Goal: Information Seeking & Learning: Find specific fact

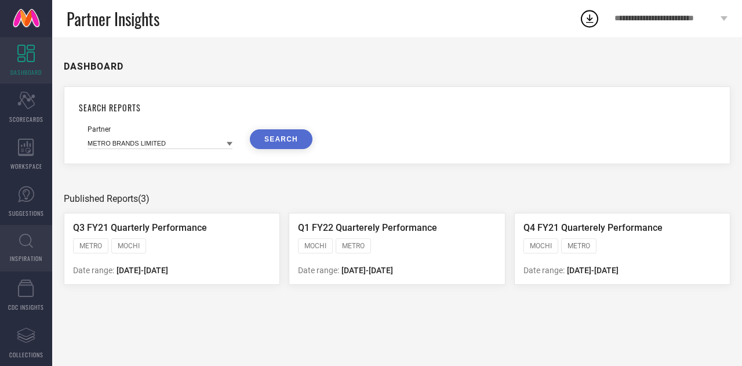
click at [22, 255] on span "INSPIRATION" at bounding box center [26, 258] width 32 height 9
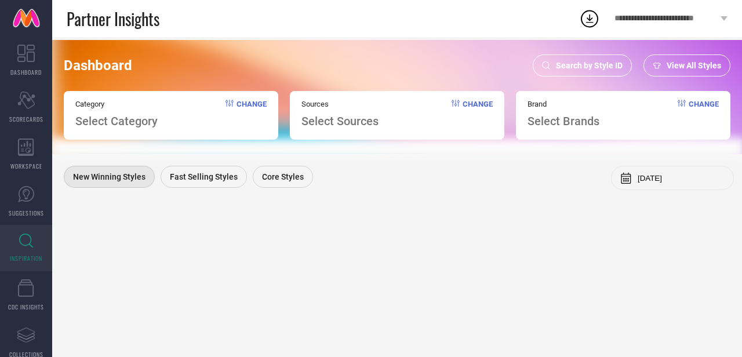
click at [592, 68] on span "Search by Style ID" at bounding box center [589, 65] width 67 height 9
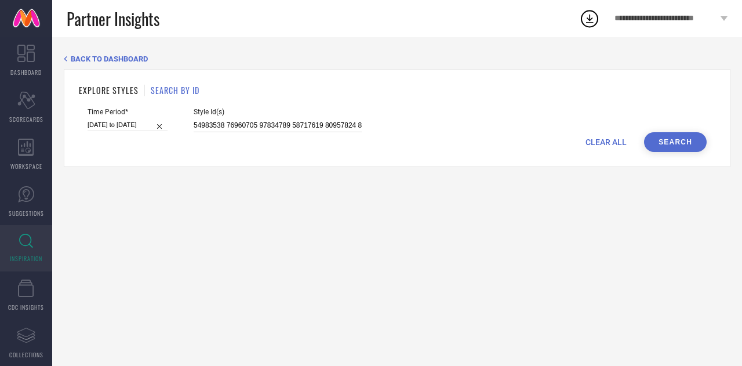
click at [262, 129] on input at bounding box center [278, 125] width 168 height 13
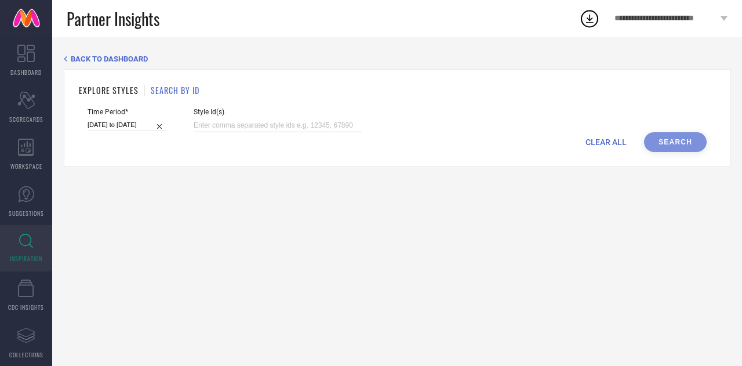
paste input "31988813"
type input "31988813"
click at [135, 118] on div "Time Period* 30-08-2025 to 05-09-2025" at bounding box center [128, 120] width 80 height 24
click at [142, 129] on input "30-08-2025 to 05-09-2025" at bounding box center [128, 125] width 80 height 12
select select "7"
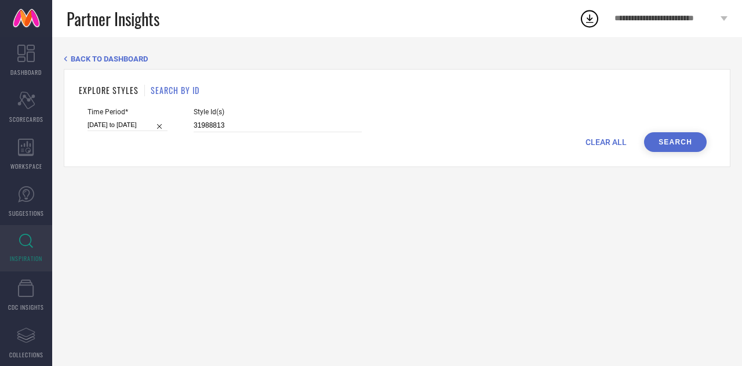
select select "2025"
select select "8"
select select "2025"
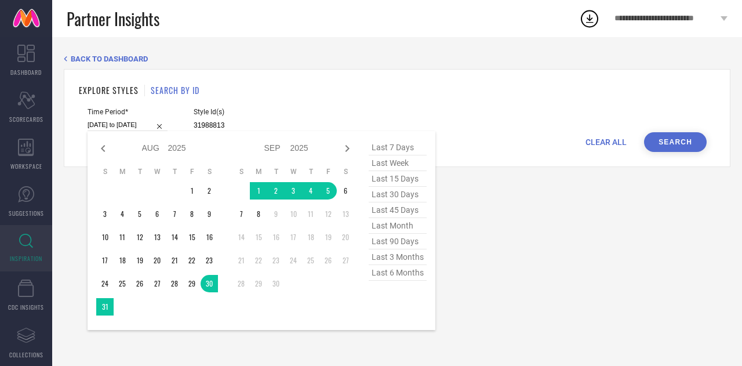
click at [401, 277] on span "last 6 months" at bounding box center [398, 273] width 58 height 16
type input "01-03-2025 to 31-08-2025"
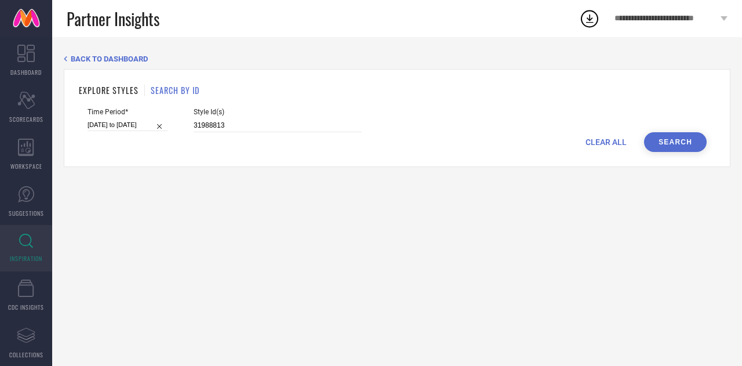
click at [683, 153] on div "EXPLORE STYLES SEARCH BY ID Time Period* 01-03-2025 to 31-08-2025 Style Id(s) 3…" at bounding box center [397, 118] width 667 height 98
click at [674, 146] on button "Search" at bounding box center [675, 142] width 63 height 20
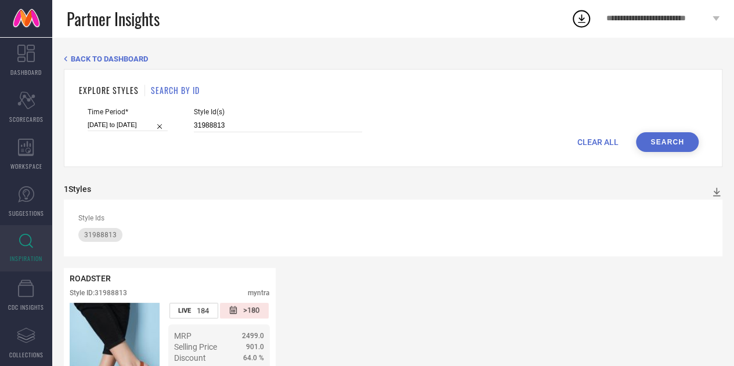
scroll to position [92, 0]
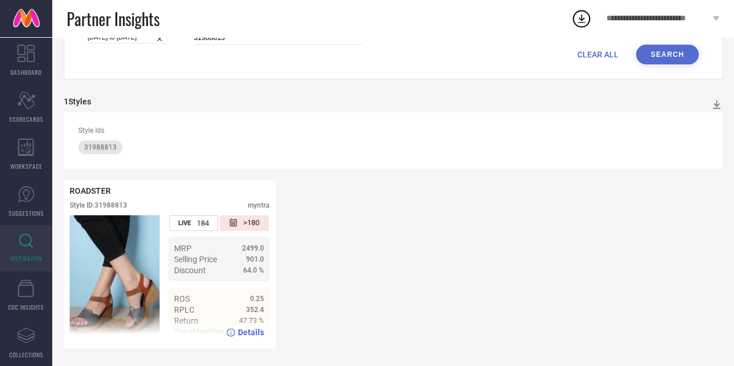
click at [250, 331] on span "Details" at bounding box center [251, 332] width 26 height 9
click at [116, 204] on div "Style ID: 31988813" at bounding box center [98, 205] width 57 height 8
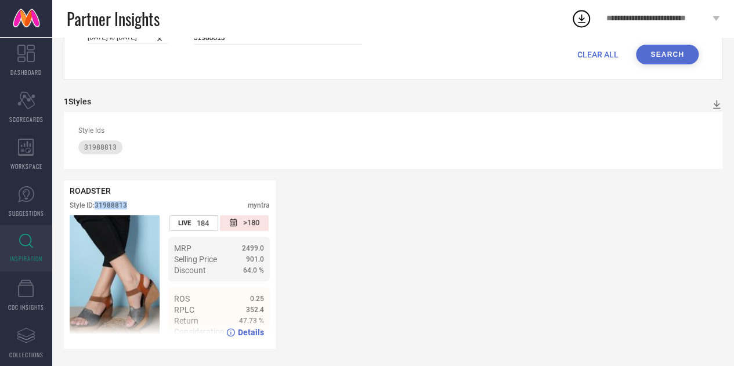
click at [116, 204] on div "Style ID: 31988813" at bounding box center [98, 205] width 57 height 8
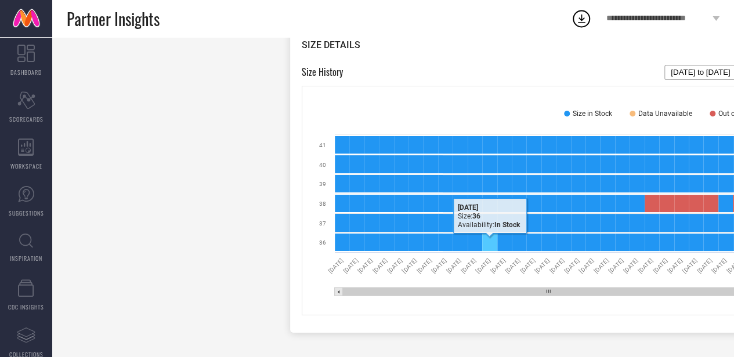
scroll to position [1011, 0]
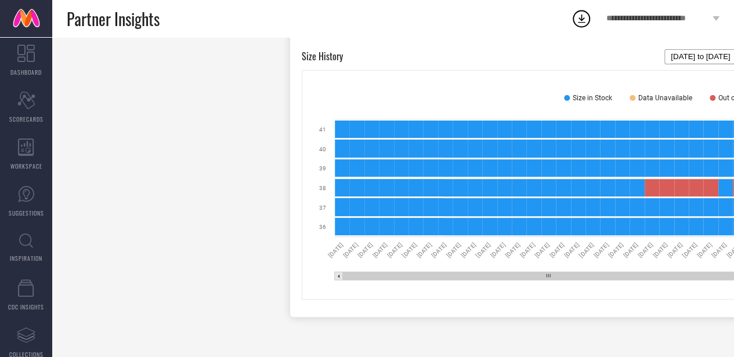
drag, startPoint x: 457, startPoint y: 277, endPoint x: 557, endPoint y: 270, distance: 100.6
click at [557, 270] on icon "Created with Highcharts 9.3.3 [DATE] [DATE] [DATE] [DATE] [DATE] [DATE] [DATE] …" at bounding box center [541, 201] width 454 height 174
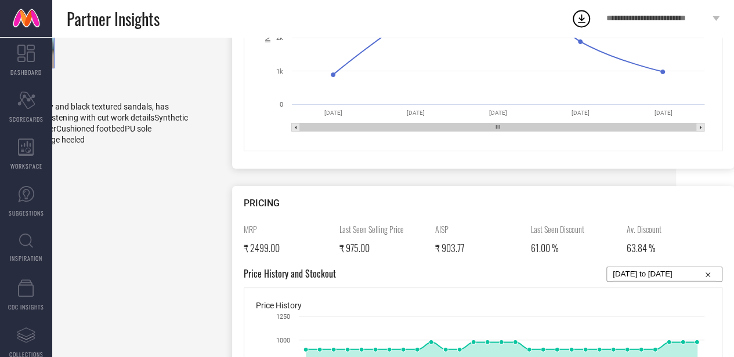
scroll to position [354, 61]
